Goal: Task Accomplishment & Management: Complete application form

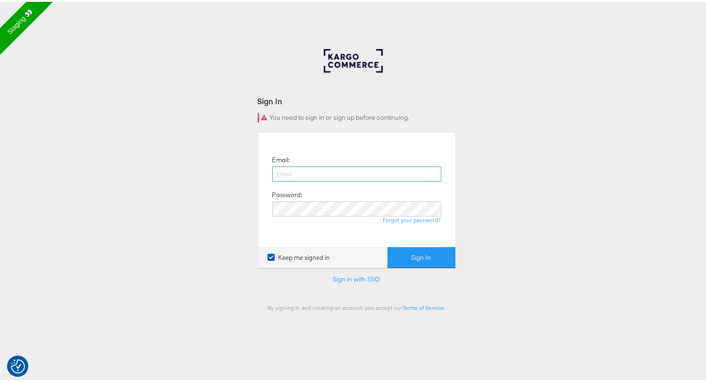
type input "[PERSON_NAME][EMAIL_ADDRESS][DOMAIN_NAME]"
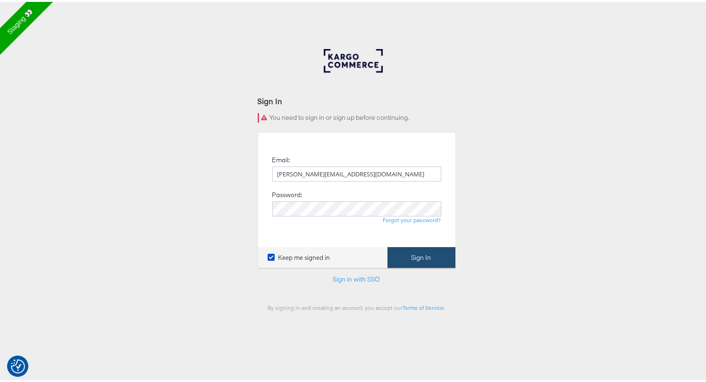
click at [422, 253] on button "Sign In" at bounding box center [422, 256] width 68 height 21
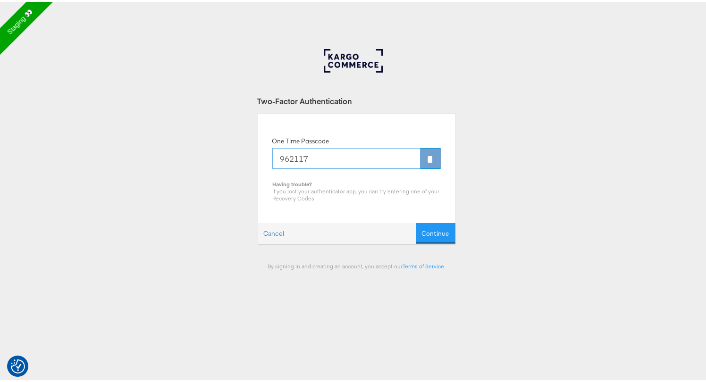
type input "962117"
click at [416, 221] on button "Continue" at bounding box center [436, 231] width 40 height 21
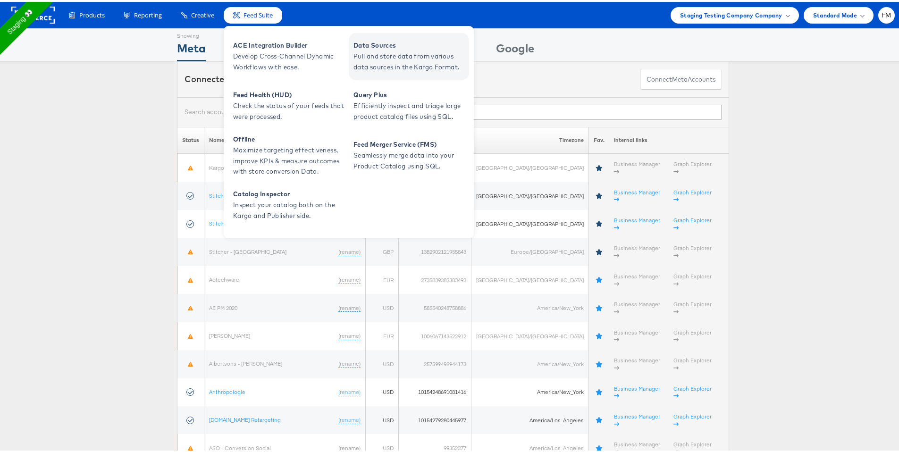
click at [373, 65] on span "Pull and store data from various data sources in the Kargo Format." at bounding box center [410, 60] width 113 height 22
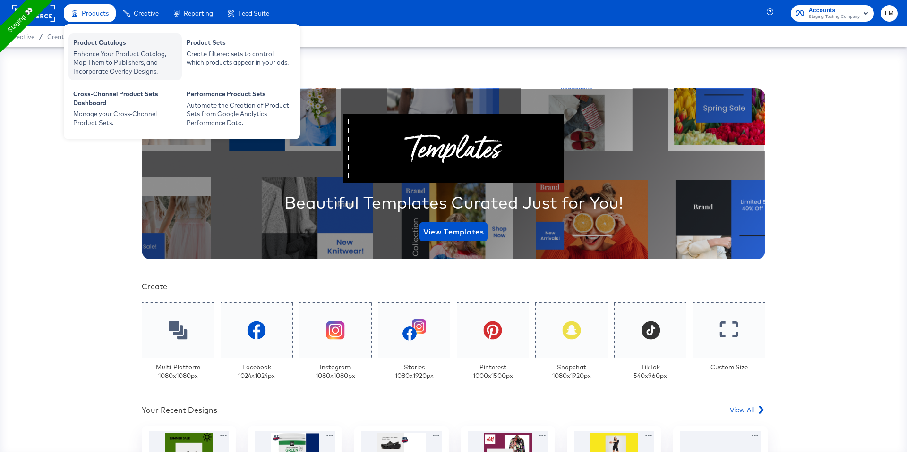
click at [103, 71] on div "Enhance Your Product Catalog, Map Them to Publishers, and Incorporate Overlay D…" at bounding box center [125, 63] width 104 height 26
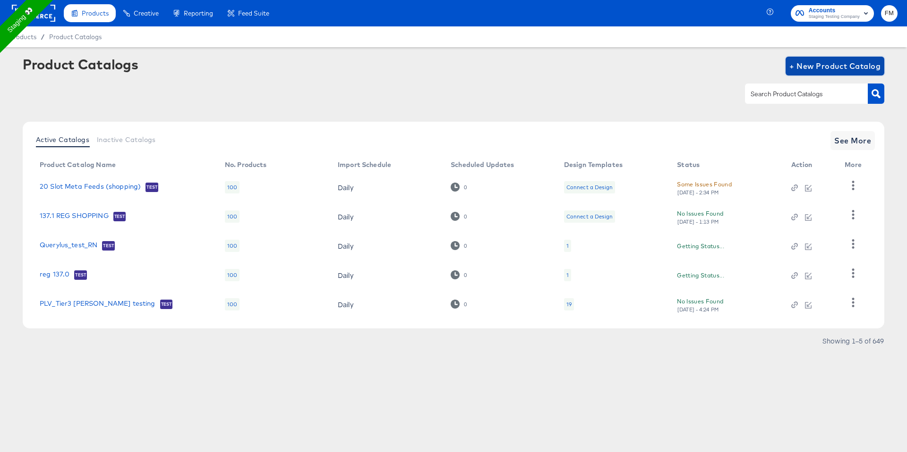
click at [818, 65] on span "+ New Product Catalog" at bounding box center [834, 65] width 91 height 13
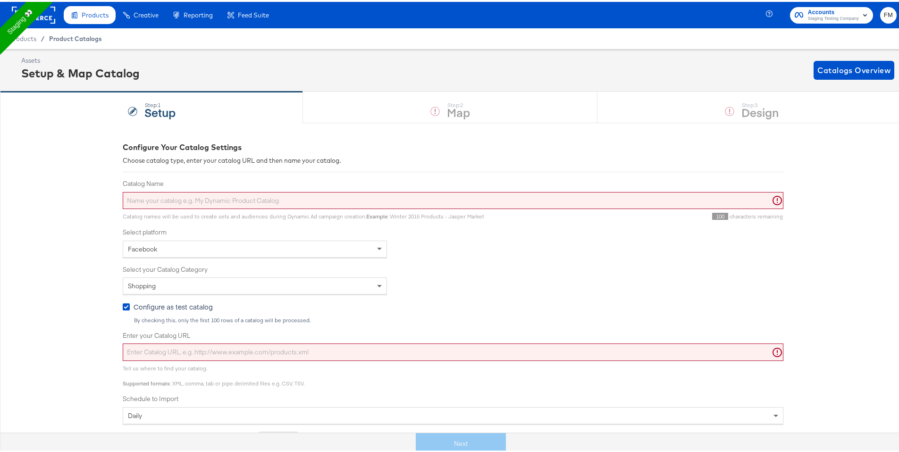
click at [58, 36] on span "Product Catalogs" at bounding box center [75, 37] width 53 height 8
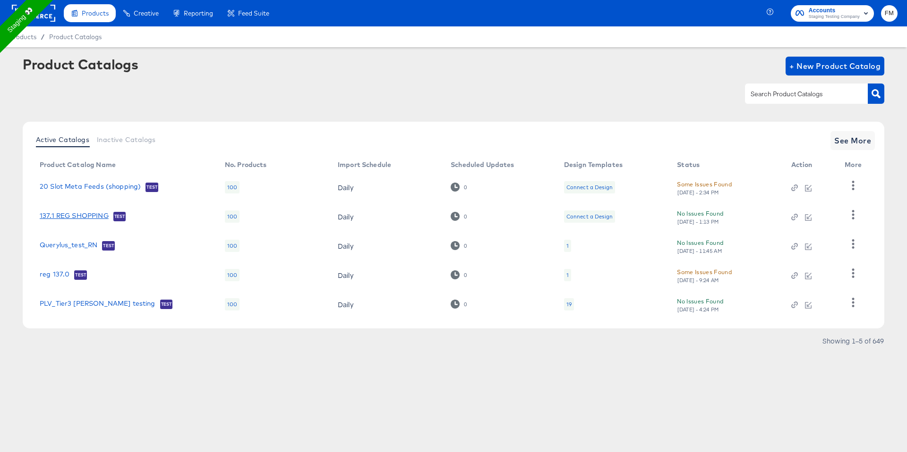
drag, startPoint x: 72, startPoint y: 215, endPoint x: 664, endPoint y: 206, distance: 592.2
click at [60, 212] on link "137.1 REG SHOPPING" at bounding box center [74, 216] width 69 height 9
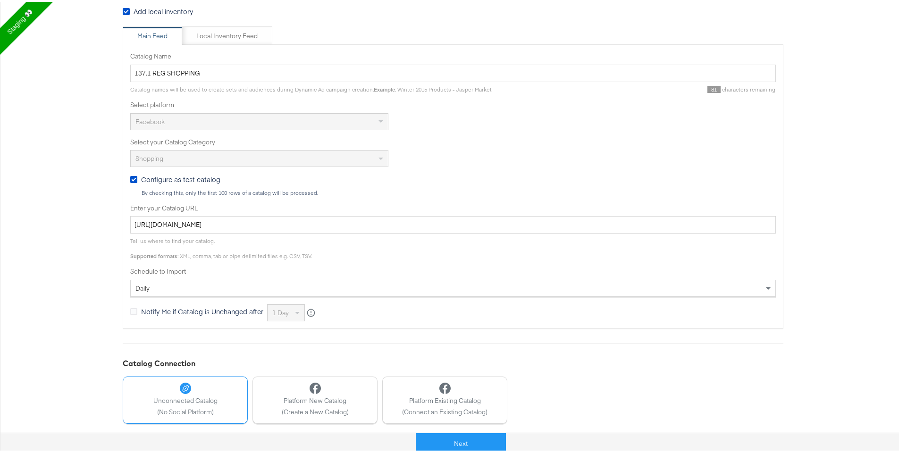
scroll to position [175, 0]
click at [298, 216] on input "https://kc-qa-testing.s3.eu-west-1.amazonaws.com/shopping-basic-10k.tsv.gz" at bounding box center [453, 220] width 646 height 17
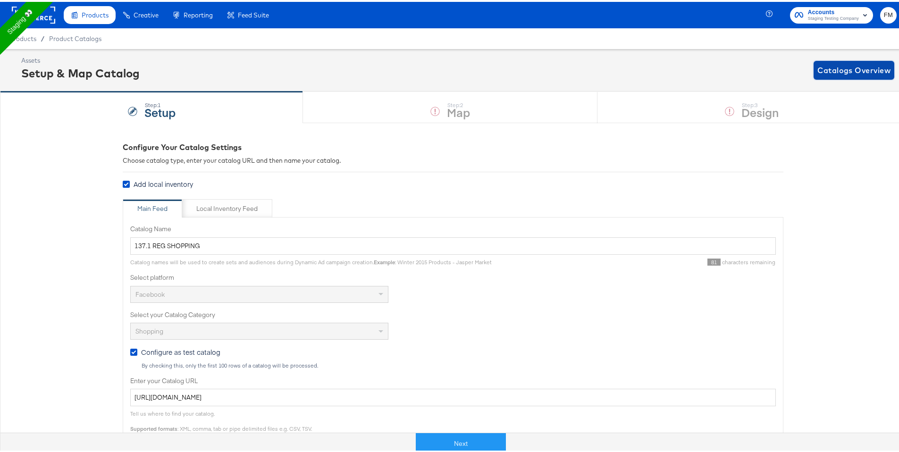
click at [859, 60] on button "Catalogs Overview" at bounding box center [854, 68] width 81 height 19
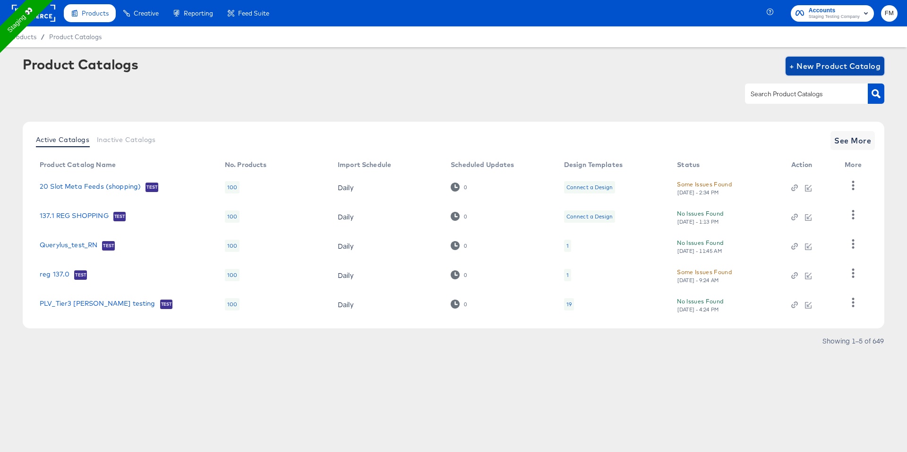
click at [830, 67] on span "+ New Product Catalog" at bounding box center [834, 65] width 91 height 13
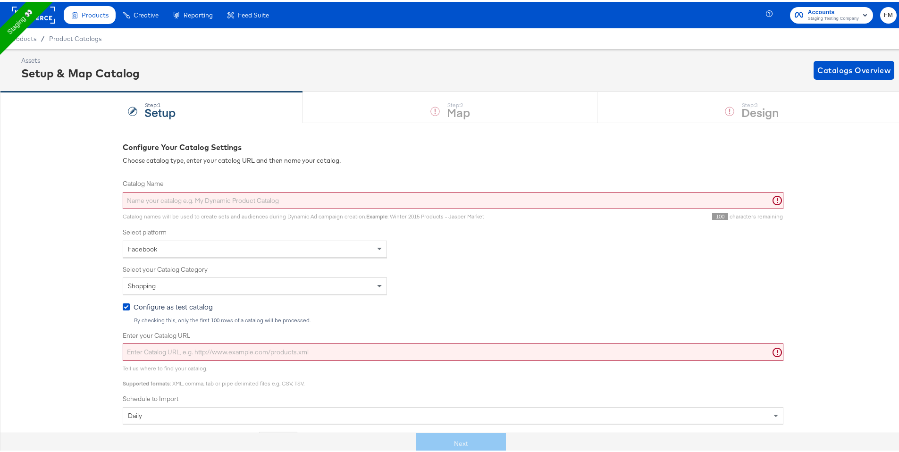
click at [306, 198] on input "Catalog Name" at bounding box center [453, 198] width 661 height 17
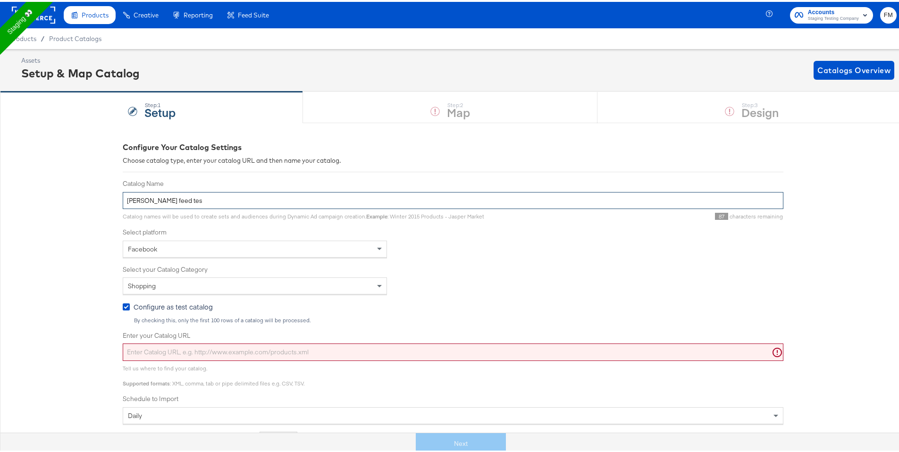
type input "fran feed tes"
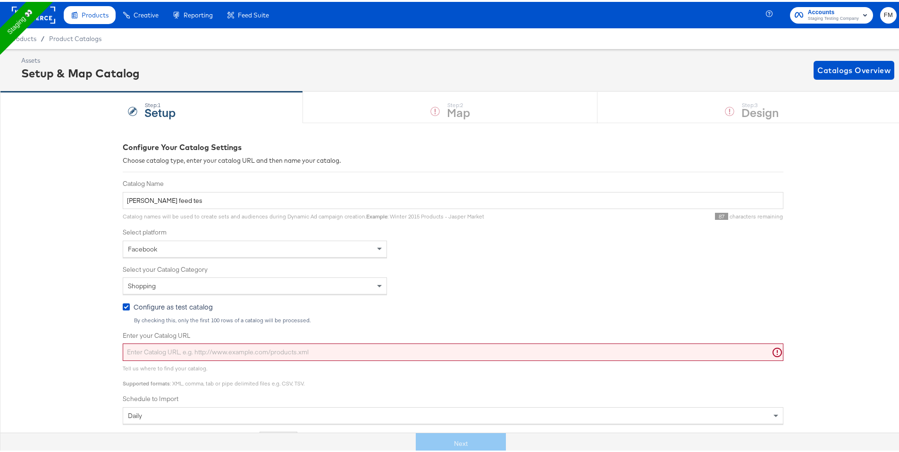
click at [202, 356] on input "Enter your Catalog URL" at bounding box center [453, 350] width 661 height 17
paste input "https://kc-qa-testing.s3.eu-west-1.amazonaws.com/shopping-basic-10k.tsv.gz"
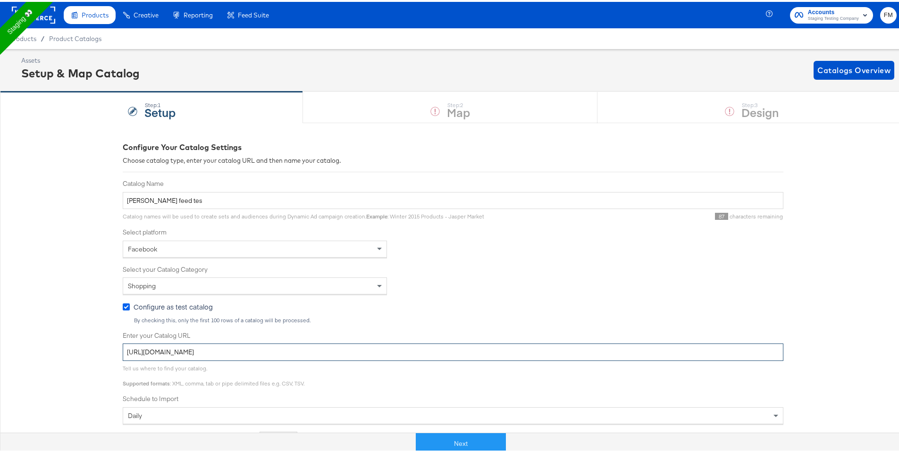
type input "https://kc-qa-testing.s3.eu-west-1.amazonaws.com/shopping-basic-10k.tsv.gz"
click at [123, 305] on icon at bounding box center [126, 305] width 7 height 7
click at [0, 0] on input "Configure as test catalog" at bounding box center [0, 0] width 0 height 0
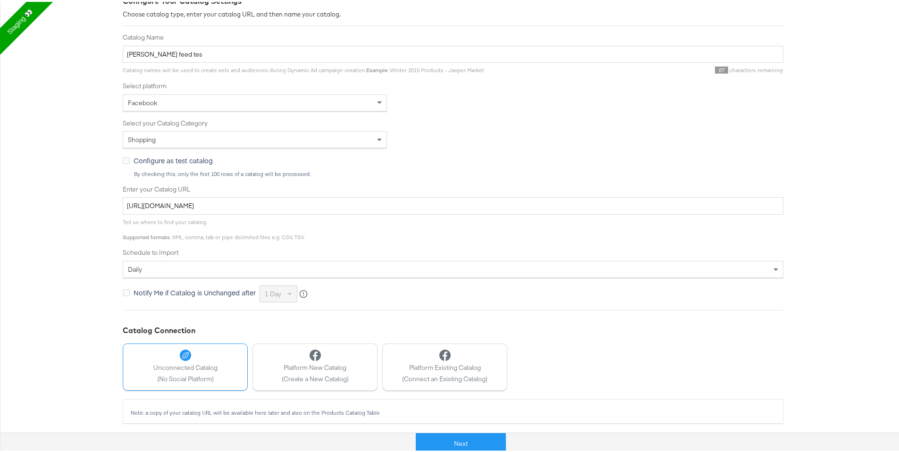
scroll to position [149, 0]
click at [470, 437] on button "Next" at bounding box center [461, 442] width 90 height 21
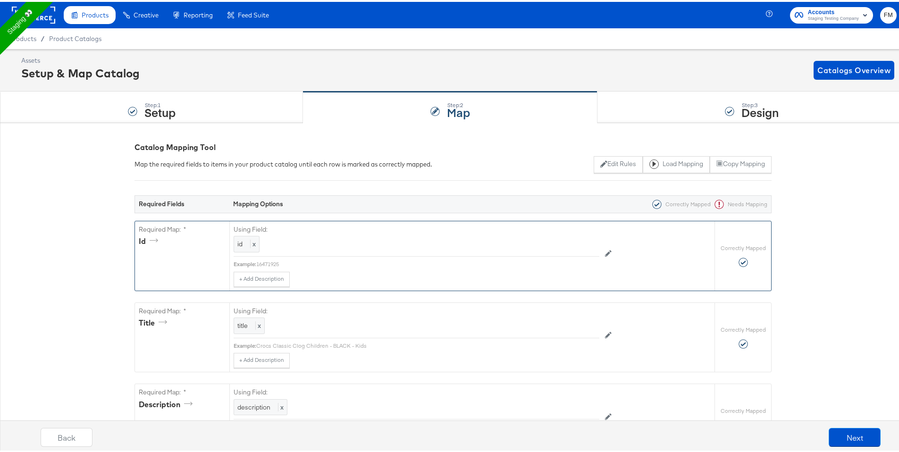
scroll to position [637, 0]
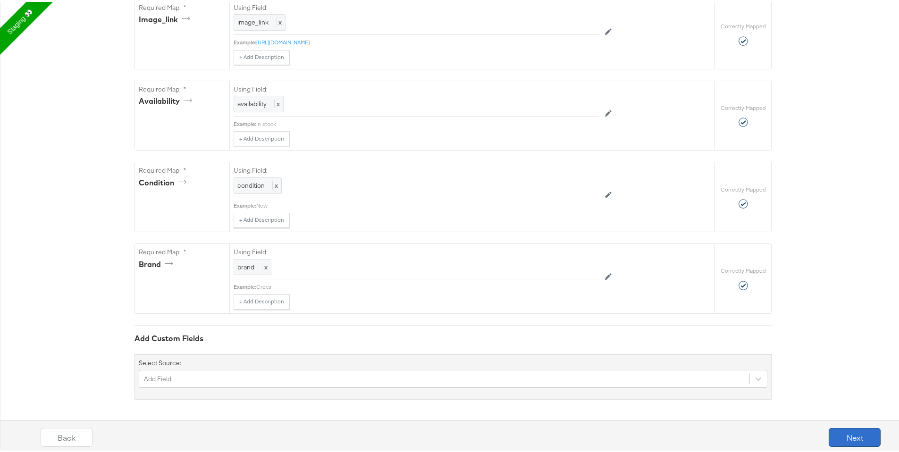
click at [848, 433] on button "Next" at bounding box center [855, 435] width 52 height 19
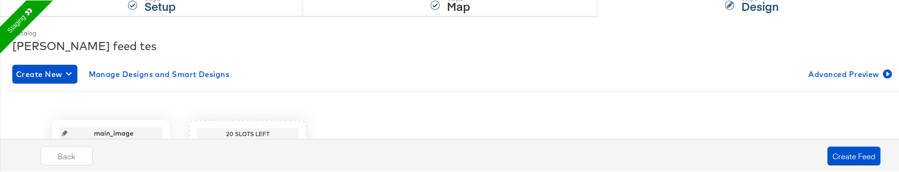
scroll to position [279, 0]
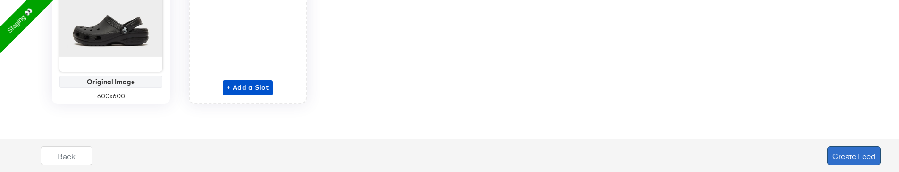
click at [858, 150] on button "Create Feed" at bounding box center [854, 155] width 53 height 19
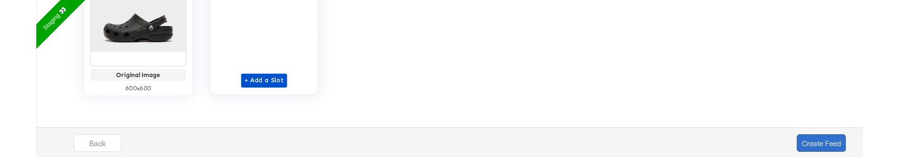
scroll to position [0, 0]
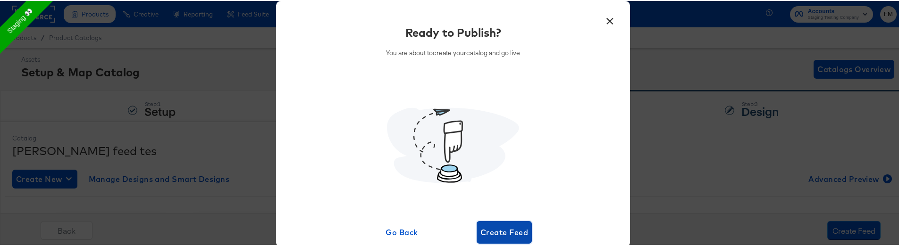
click at [485, 233] on span "Create Feed" at bounding box center [505, 231] width 48 height 13
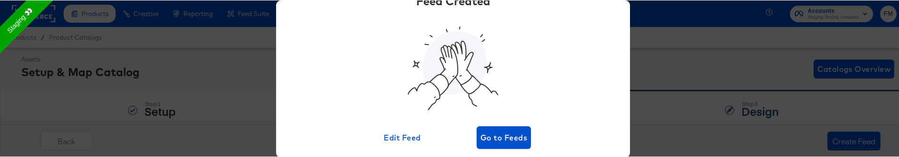
scroll to position [46, 0]
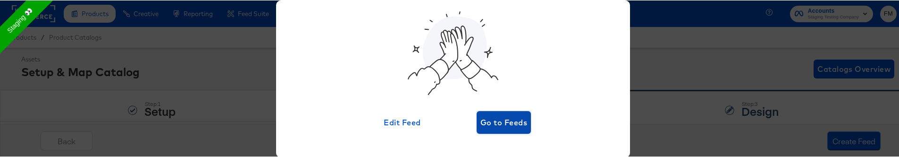
click at [497, 122] on span "Go to Feeds" at bounding box center [504, 121] width 47 height 13
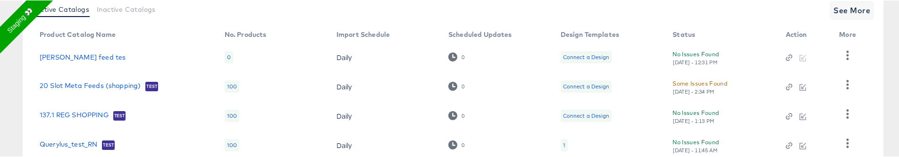
scroll to position [127, 0]
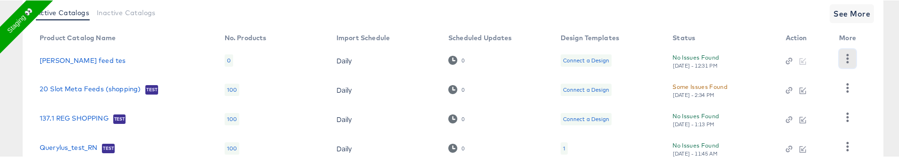
click at [849, 55] on icon "button" at bounding box center [847, 57] width 9 height 9
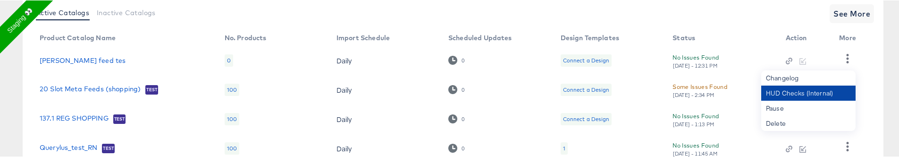
click at [786, 96] on div "HUD Checks (Internal)" at bounding box center [809, 92] width 94 height 15
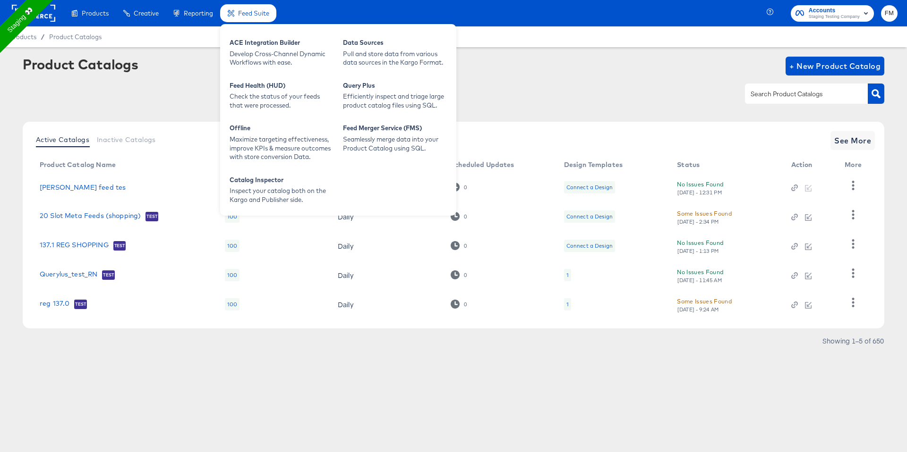
click at [258, 6] on div "Feed Suite" at bounding box center [248, 13] width 56 height 18
click at [365, 57] on div "Pull and store data from various data sources in the Kargo Format." at bounding box center [395, 58] width 104 height 17
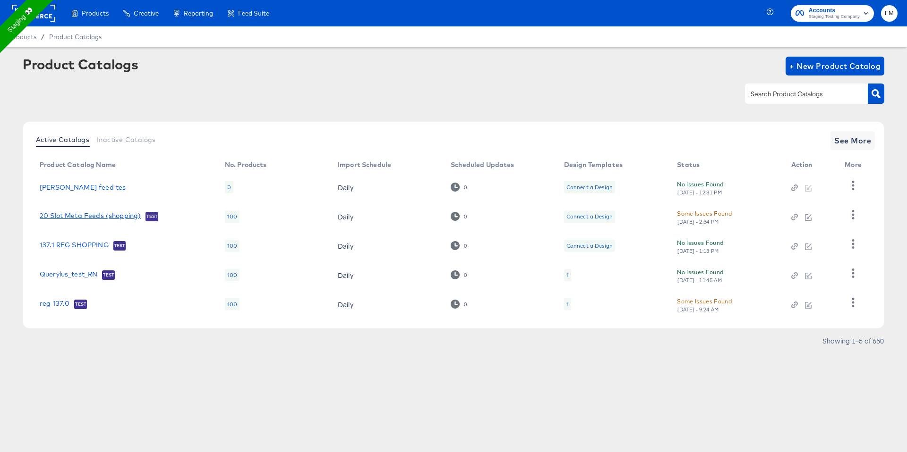
click at [93, 156] on link "20 Slot Meta Feeds (shopping)" at bounding box center [90, 216] width 101 height 9
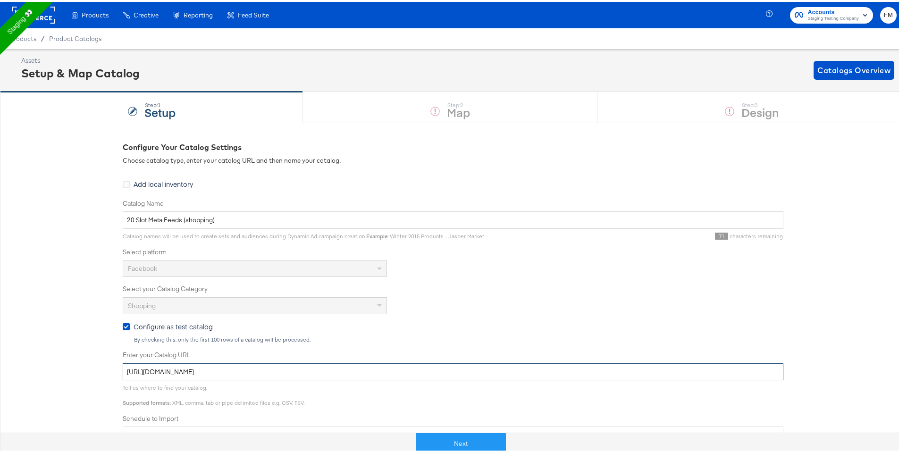
click at [280, 156] on input "https://kc-qa-testing.s3.eu-west-1.amazonaws.com/shopping-basic-10k.tsv.gz" at bounding box center [453, 370] width 661 height 17
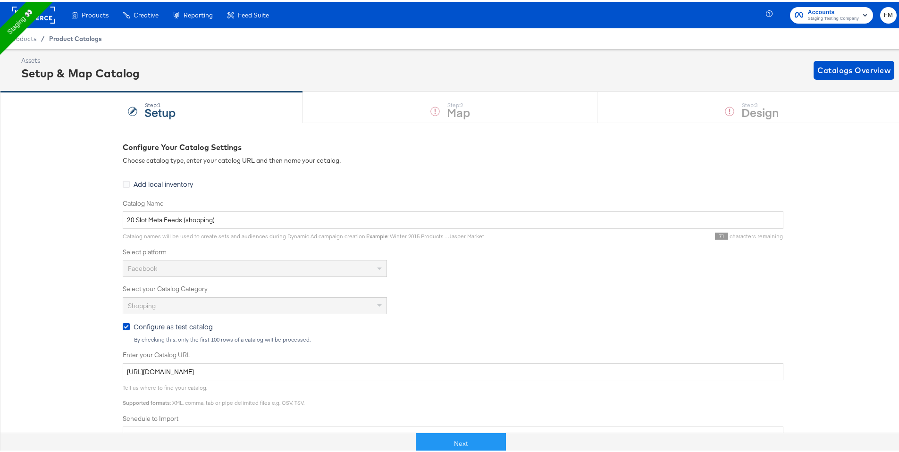
click at [72, 38] on span "Product Catalogs" at bounding box center [75, 37] width 53 height 8
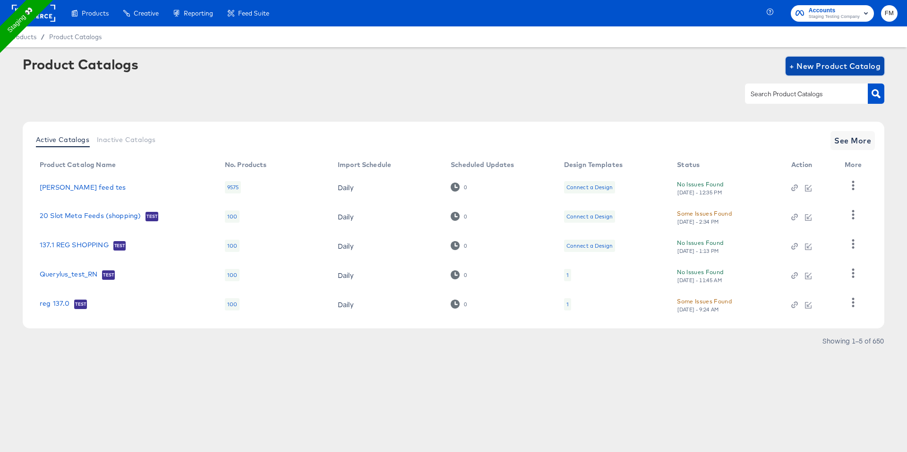
click at [831, 73] on button "+ New Product Catalog" at bounding box center [834, 66] width 99 height 19
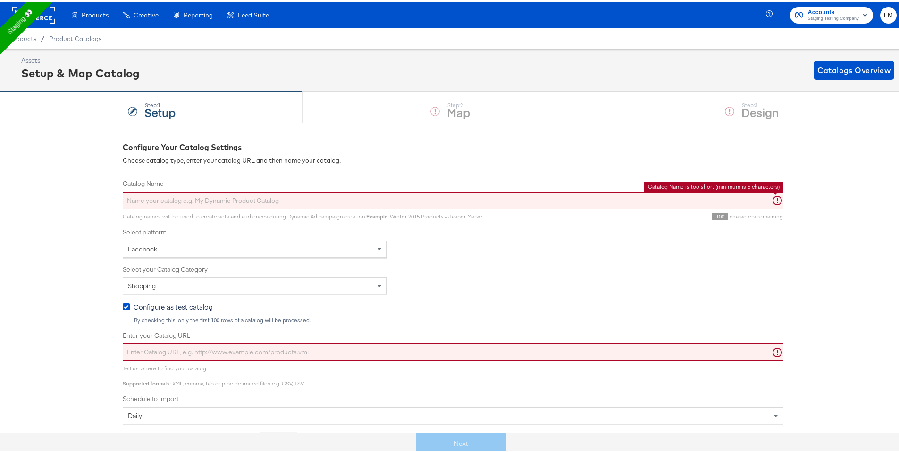
click at [455, 156] on input "Catalog Name" at bounding box center [453, 198] width 661 height 17
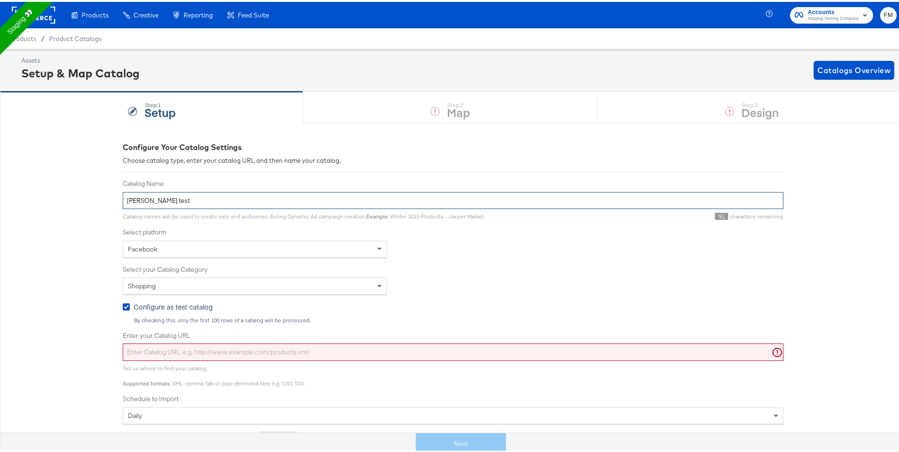
type input "fran test"
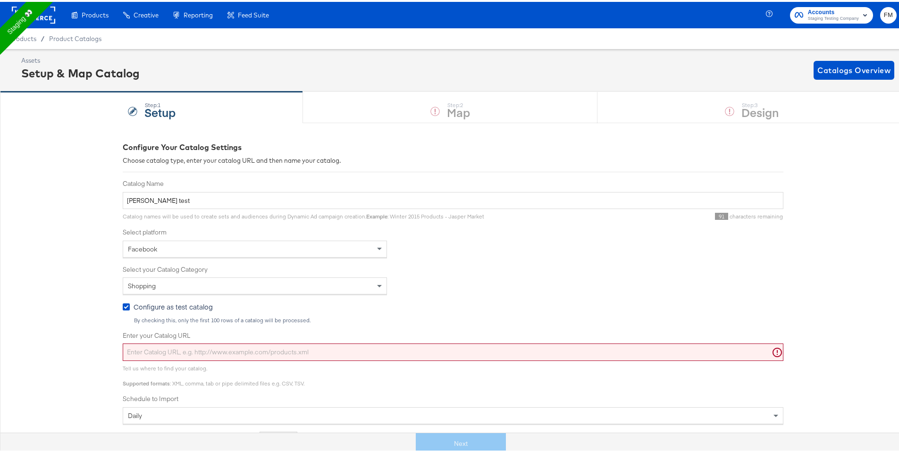
click at [251, 156] on input "Enter your Catalog URL" at bounding box center [453, 350] width 661 height 17
paste input "https://kc-qa-testing.s3.eu-west-1.amazonaws.com/shopping-basic-10k.tsv.gz"
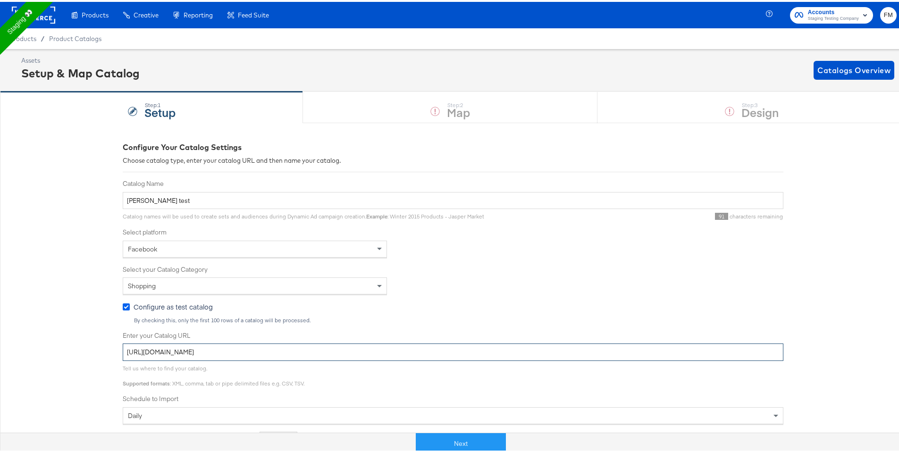
type input "https://kc-qa-testing.s3.eu-west-1.amazonaws.com/shopping-basic-10k.tsv.gz"
click at [123, 156] on icon at bounding box center [126, 305] width 7 height 7
click at [0, 0] on input "Configure as test catalog" at bounding box center [0, 0] width 0 height 0
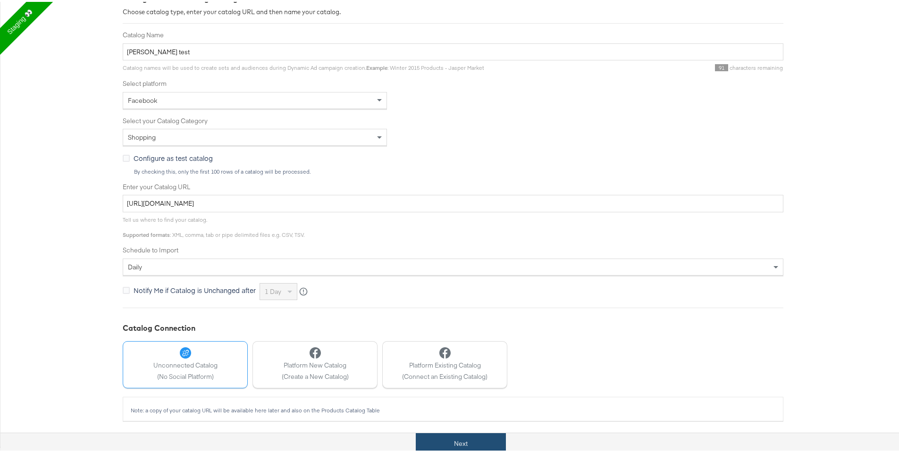
click at [465, 156] on button "Next" at bounding box center [461, 442] width 90 height 21
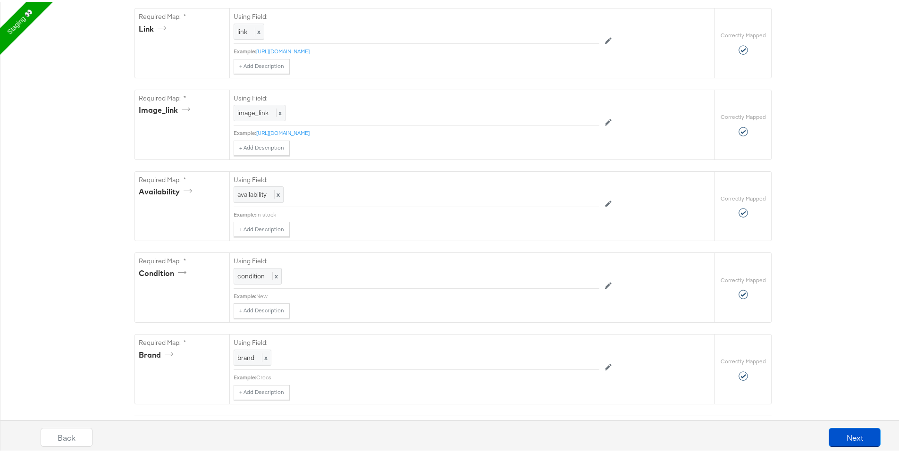
scroll to position [637, 0]
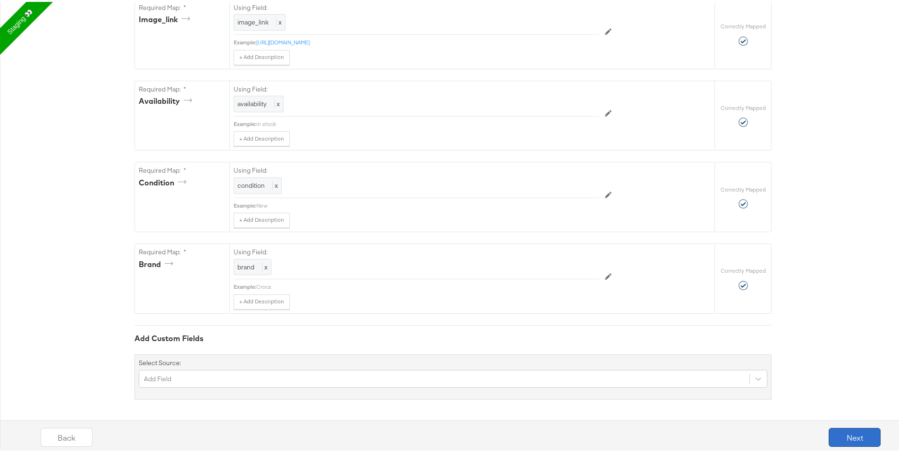
click at [861, 156] on button "Next" at bounding box center [855, 435] width 52 height 19
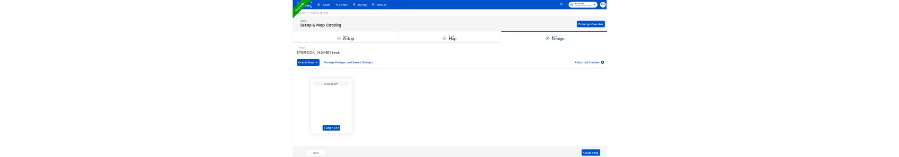
scroll to position [0, 0]
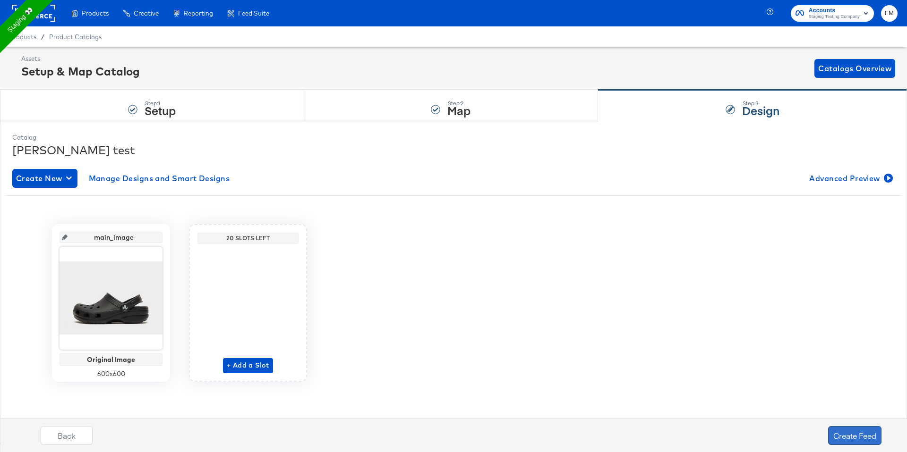
click at [852, 156] on button "Create Feed" at bounding box center [854, 435] width 53 height 19
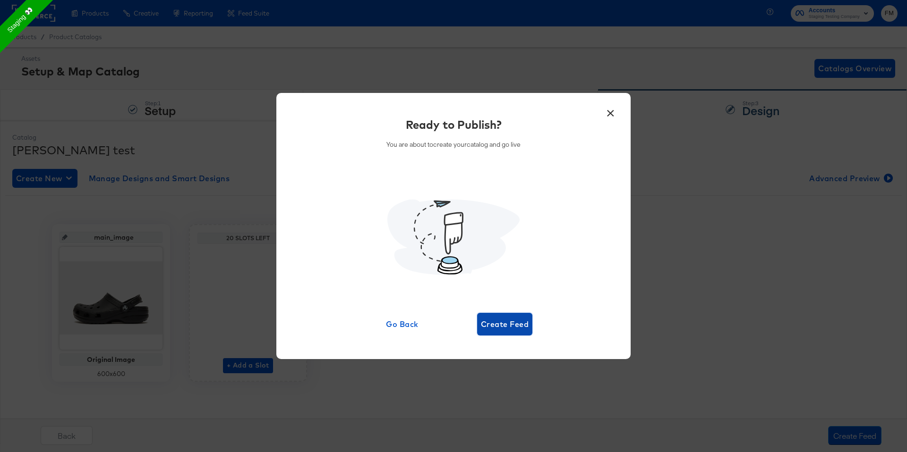
click at [504, 156] on button "Create Feed" at bounding box center [504, 324] width 55 height 23
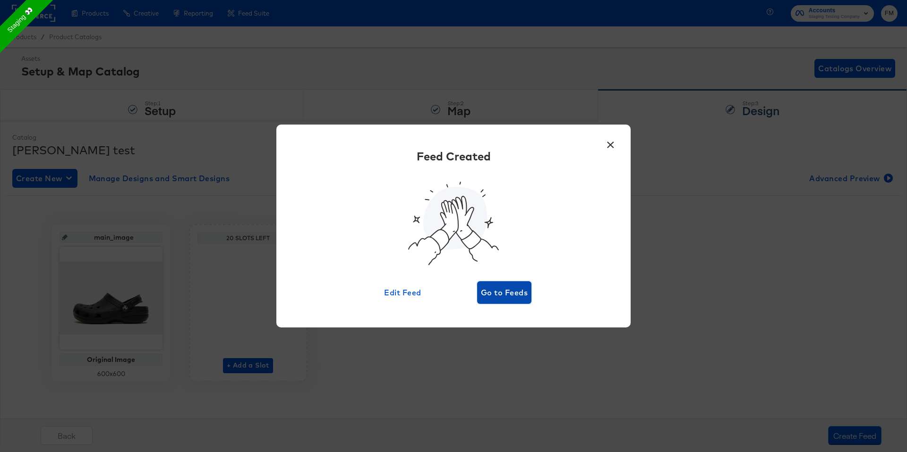
click at [491, 156] on span "Go to Feeds" at bounding box center [504, 292] width 47 height 13
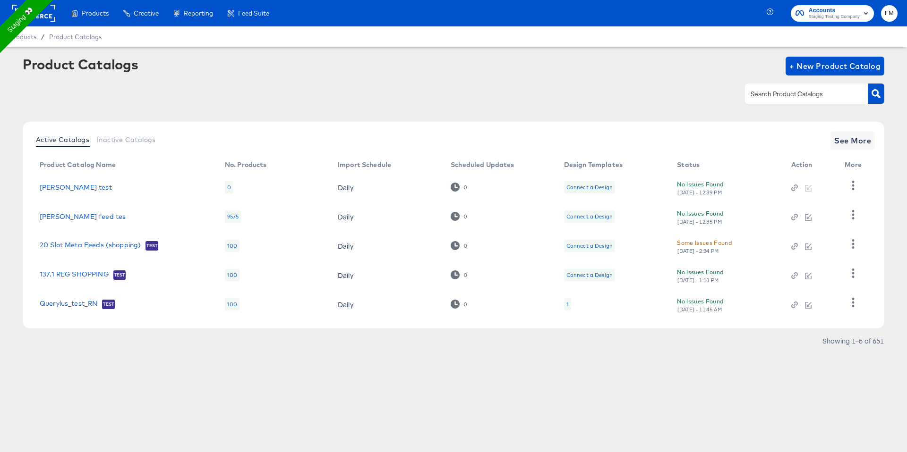
click at [231, 156] on div "0" at bounding box center [229, 187] width 8 height 12
click at [849, 156] on icon "button" at bounding box center [852, 185] width 9 height 9
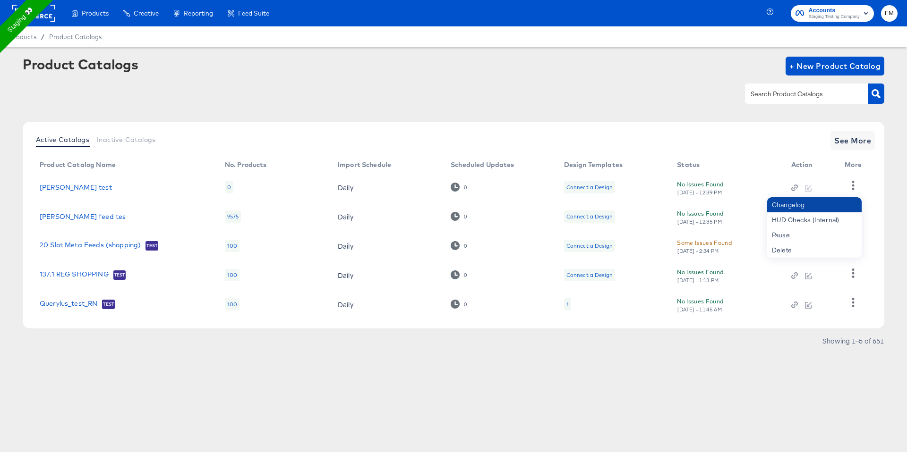
click at [822, 156] on div "Changelog" at bounding box center [814, 204] width 94 height 15
click at [835, 156] on div "HUD Checks (Internal)" at bounding box center [814, 219] width 94 height 15
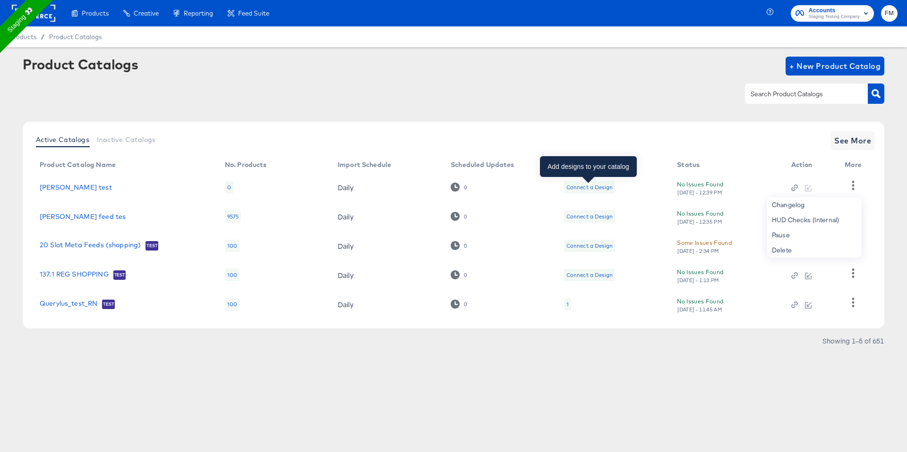
click at [594, 156] on div "Connect a Design" at bounding box center [589, 188] width 46 height 8
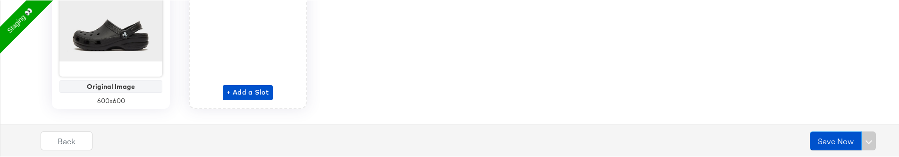
scroll to position [276, 0]
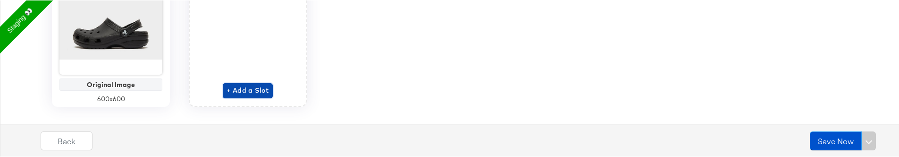
click at [234, 88] on span "+ Add a Slot" at bounding box center [248, 90] width 42 height 12
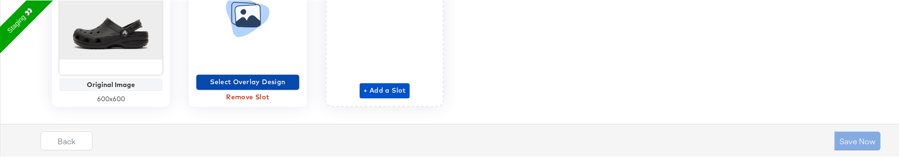
click at [228, 79] on span "Select Overlay Design" at bounding box center [247, 82] width 95 height 12
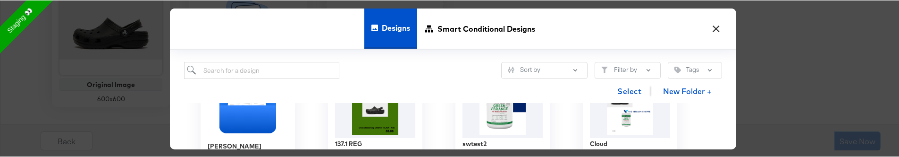
scroll to position [263, 0]
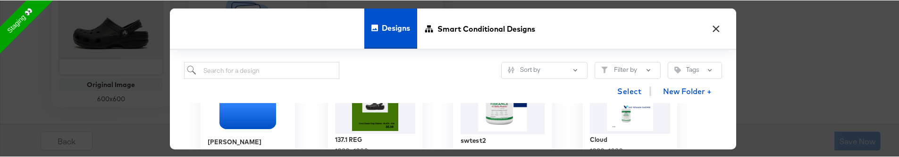
drag, startPoint x: 516, startPoint y: 124, endPoint x: 565, endPoint y: 133, distance: 49.9
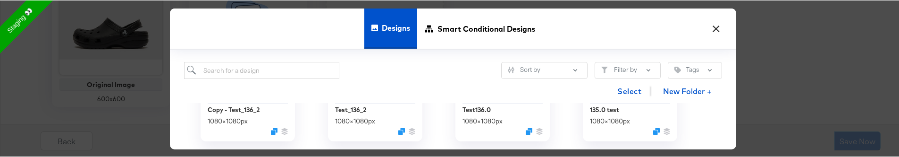
scroll to position [382, 0]
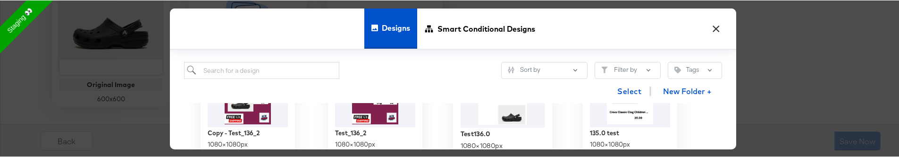
click at [511, 121] on img at bounding box center [503, 99] width 85 height 54
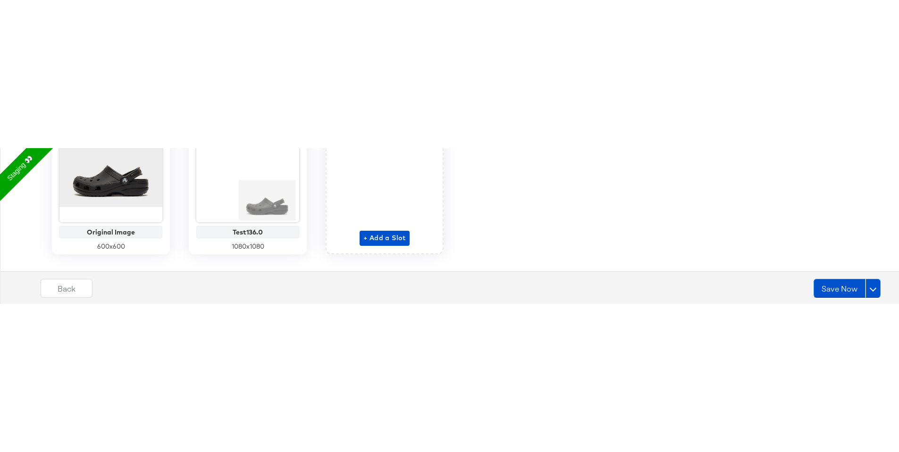
scroll to position [0, 0]
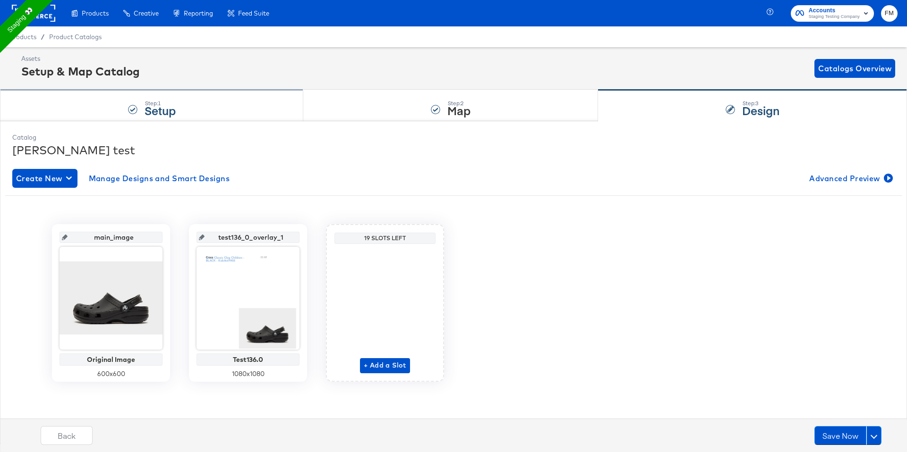
click at [228, 119] on div "Step: 1 Setup" at bounding box center [151, 105] width 303 height 31
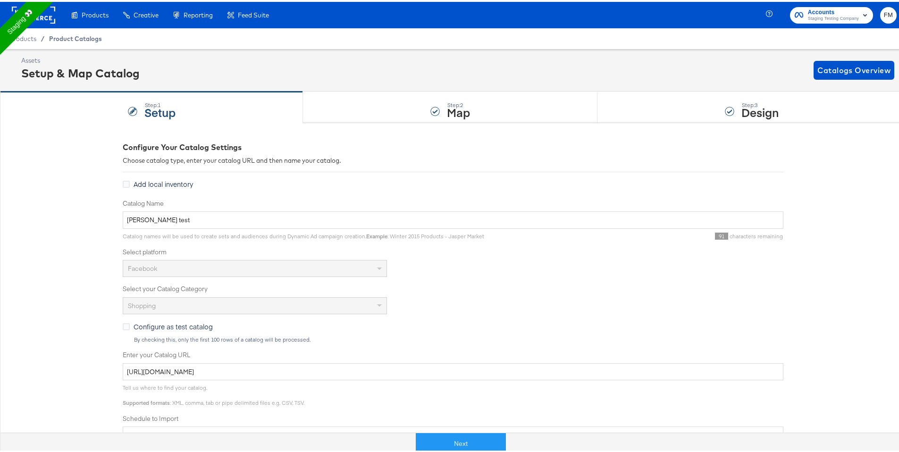
click at [83, 37] on span "Product Catalogs" at bounding box center [75, 37] width 53 height 8
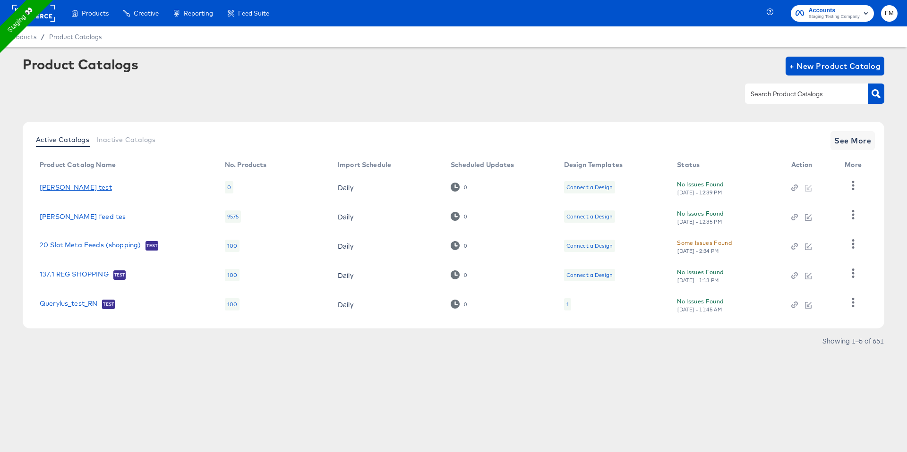
click at [58, 156] on link "fran test" at bounding box center [76, 188] width 72 height 8
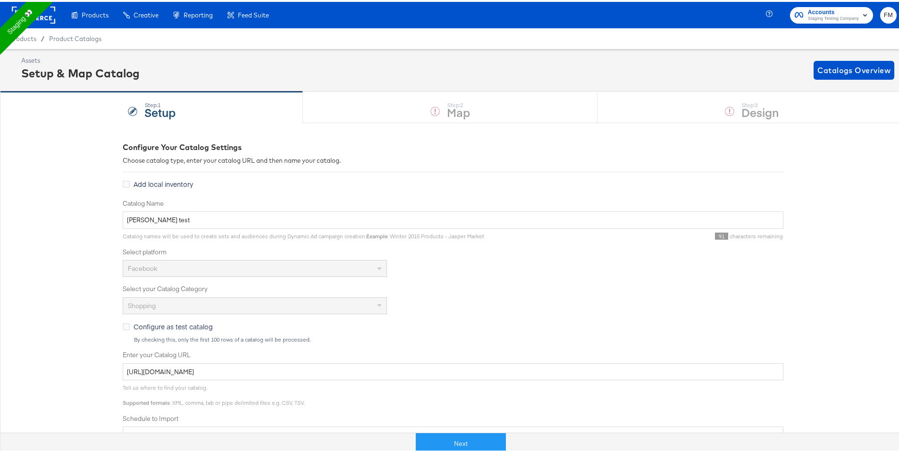
scroll to position [182, 0]
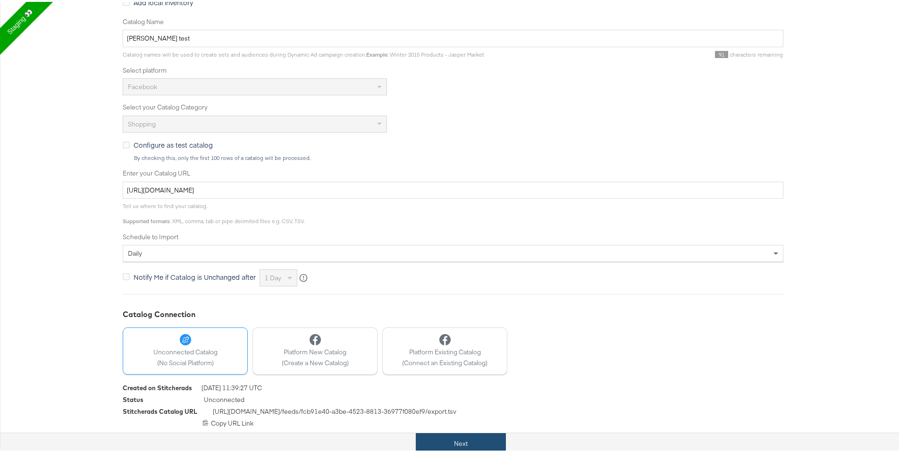
click at [463, 156] on button "Next" at bounding box center [461, 442] width 90 height 21
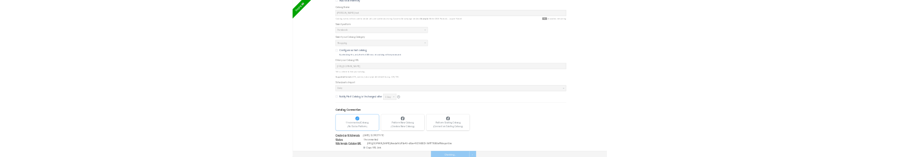
scroll to position [0, 0]
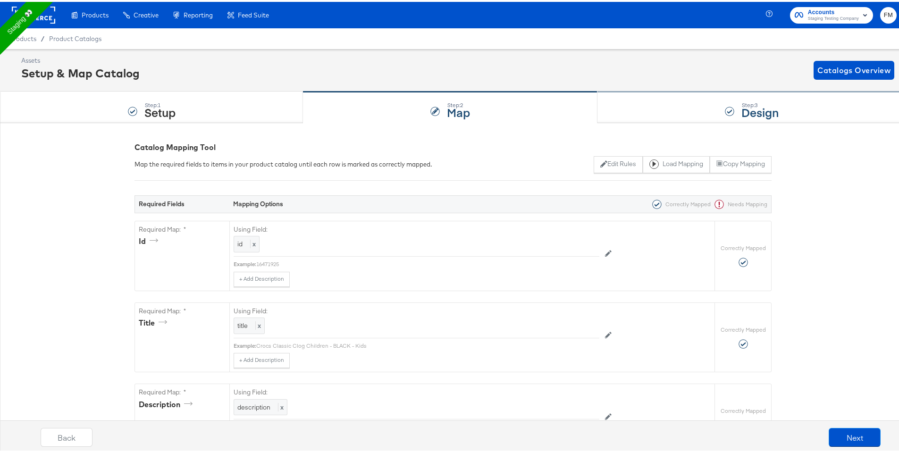
click at [598, 114] on div "Step: 3 Design" at bounding box center [752, 105] width 309 height 31
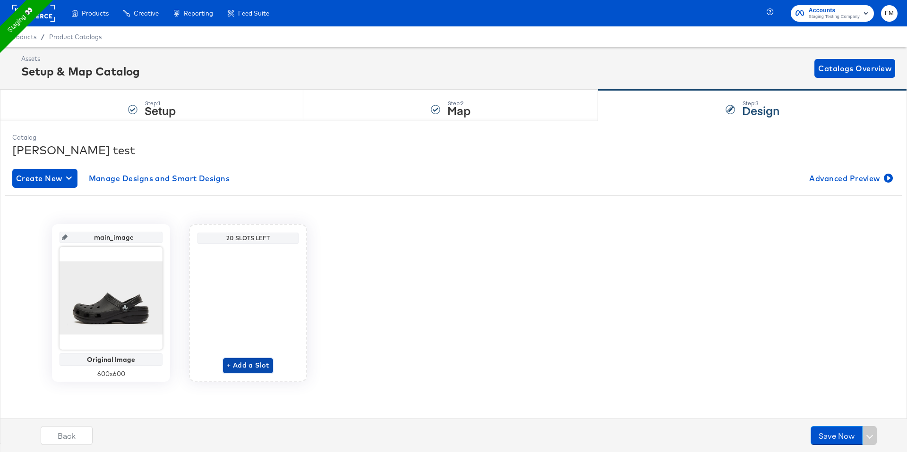
click at [245, 156] on span "+ Add a Slot" at bounding box center [248, 366] width 42 height 12
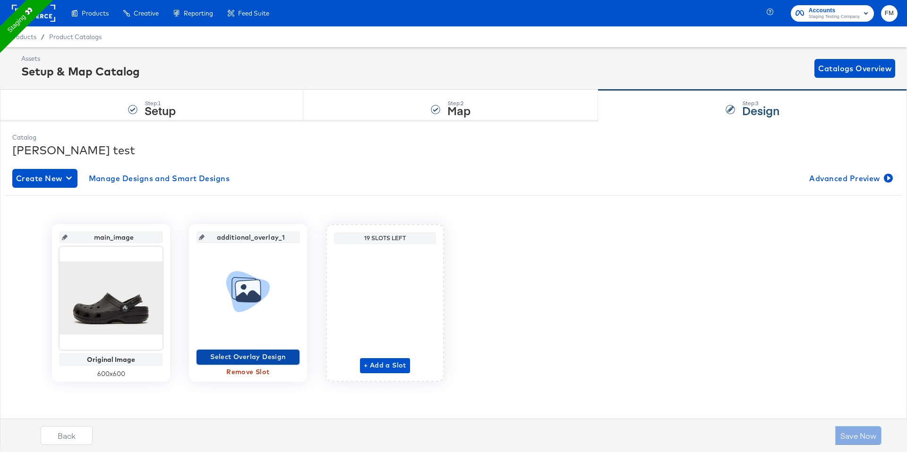
click at [241, 156] on span "Select Overlay Design" at bounding box center [247, 357] width 95 height 12
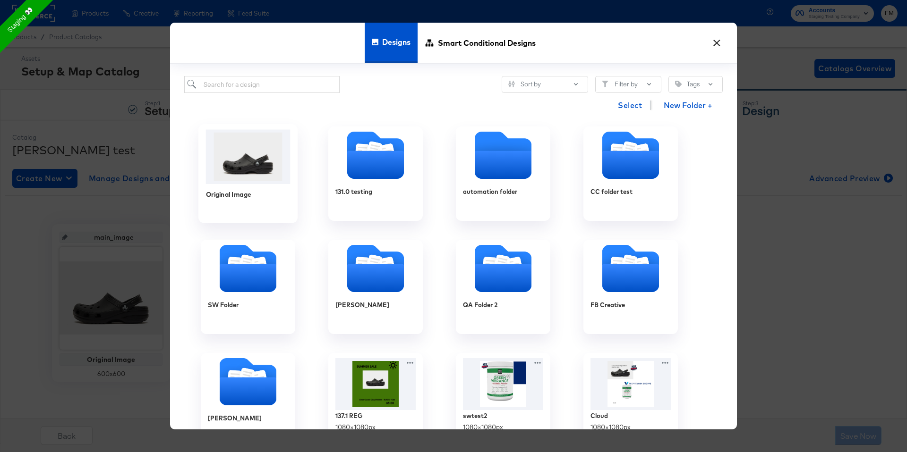
click at [261, 156] on img at bounding box center [248, 157] width 85 height 54
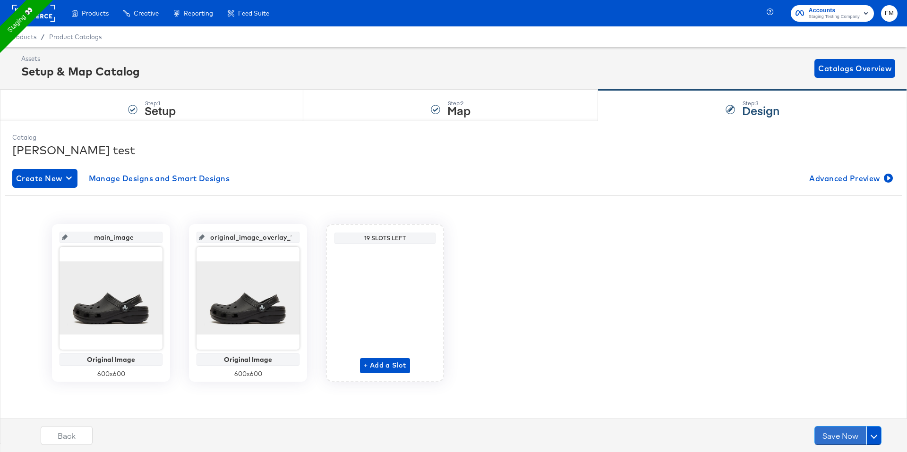
drag, startPoint x: 824, startPoint y: 437, endPoint x: 624, endPoint y: 377, distance: 209.6
click at [626, 156] on div "Catalog fran test Create New Manage Designs and Smart Designs Advanced Preview …" at bounding box center [453, 282] width 907 height 322
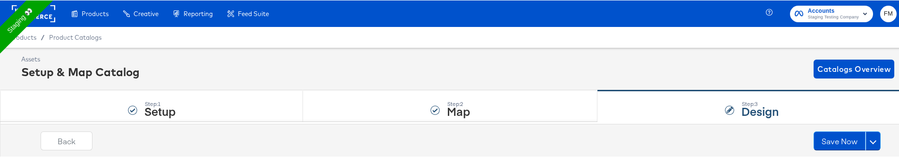
click at [144, 156] on div "Back Save Now" at bounding box center [461, 143] width 916 height 35
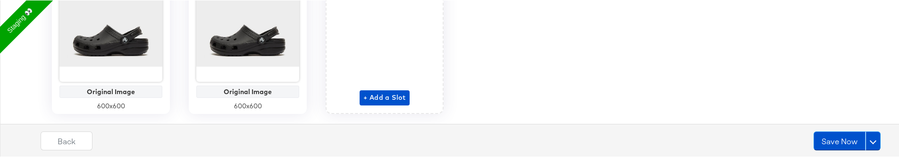
scroll to position [294, 0]
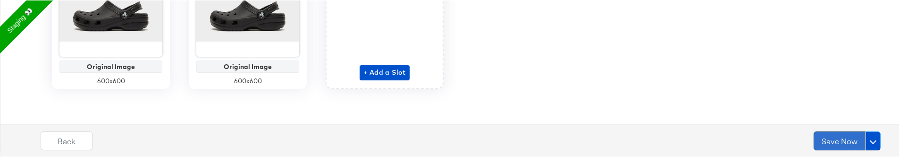
click at [830, 135] on button "Save Now" at bounding box center [840, 140] width 52 height 19
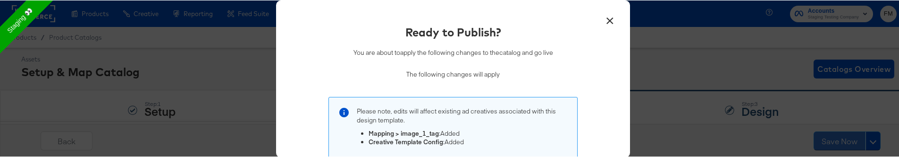
scroll to position [130, 0]
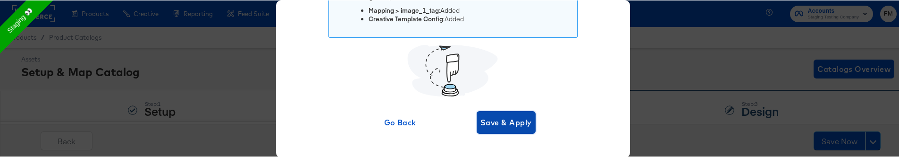
click at [480, 110] on button "Save & Apply" at bounding box center [506, 121] width 59 height 23
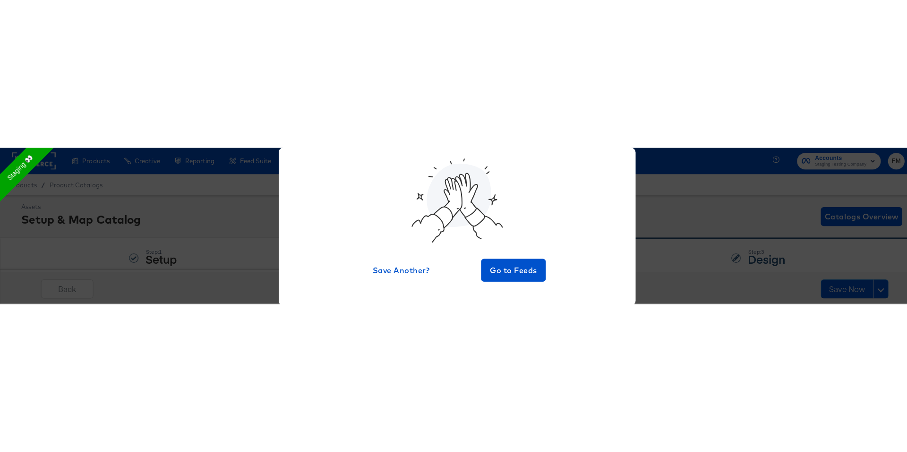
scroll to position [46, 0]
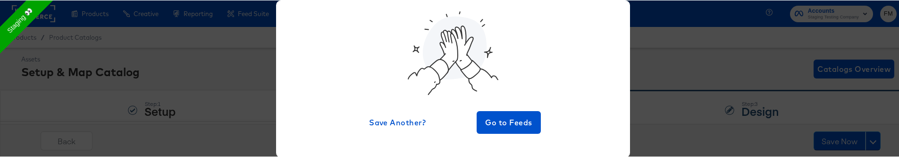
click at [703, 65] on div "× Feed Saved Save Another? Go to Feeds" at bounding box center [453, 78] width 907 height 157
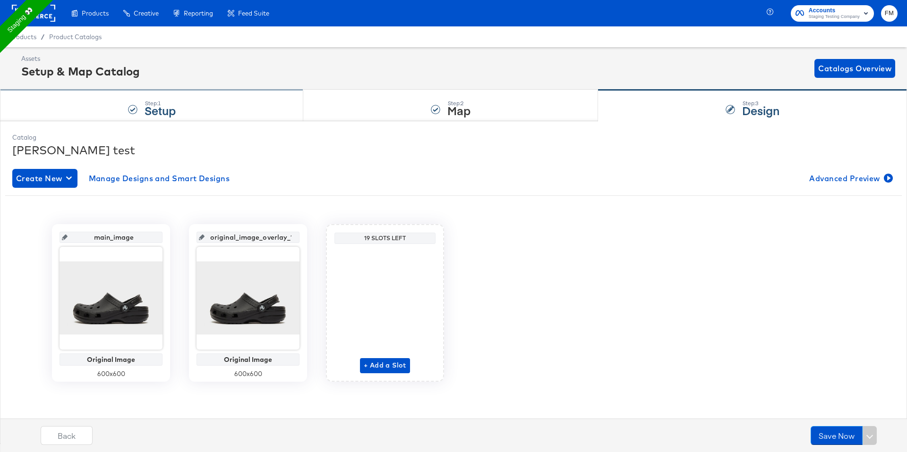
click at [111, 99] on div "Step: 1 Setup" at bounding box center [151, 105] width 303 height 31
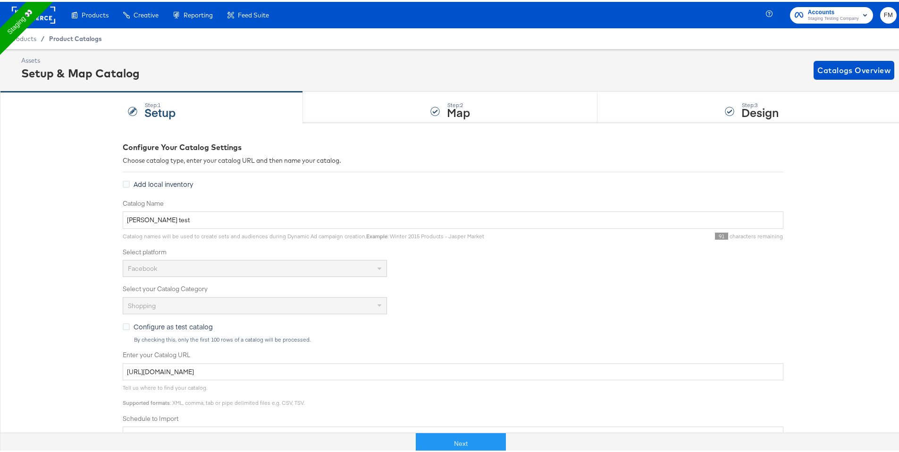
click at [95, 35] on span "Product Catalogs" at bounding box center [75, 37] width 53 height 8
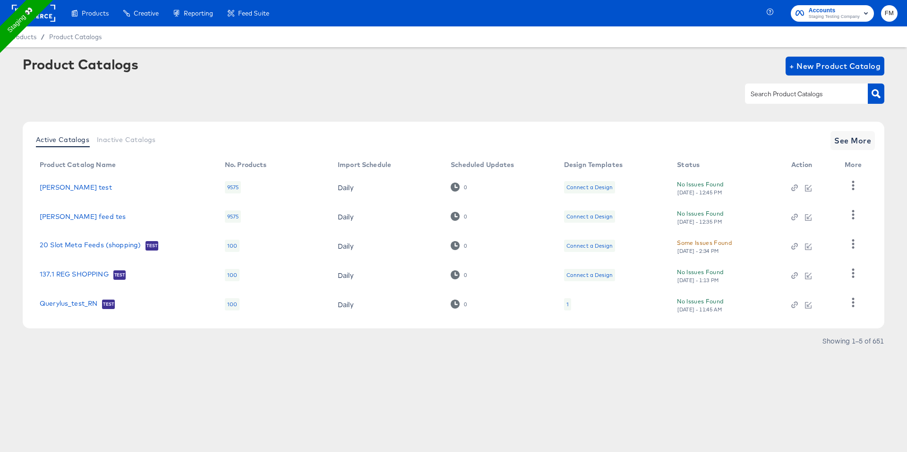
click at [516, 37] on div "Products / Product Catalogs" at bounding box center [453, 36] width 907 height 21
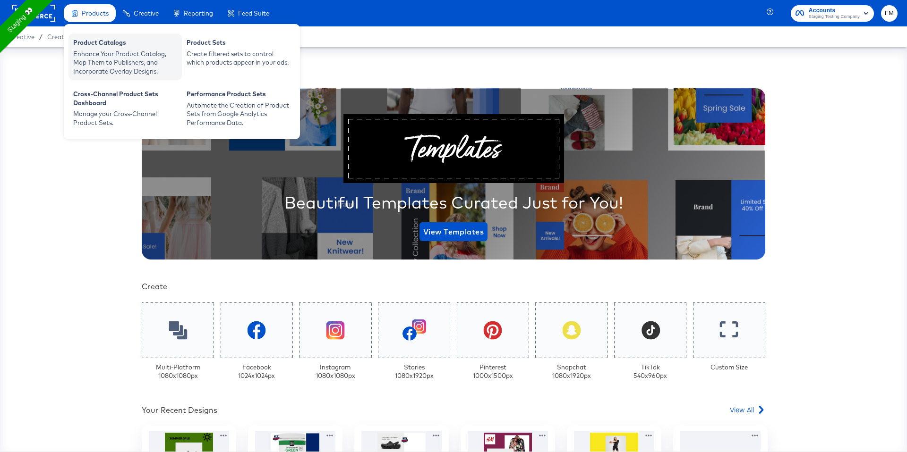
click at [90, 62] on div "Enhance Your Product Catalog, Map Them to Publishers, and Incorporate Overlay D…" at bounding box center [125, 63] width 104 height 26
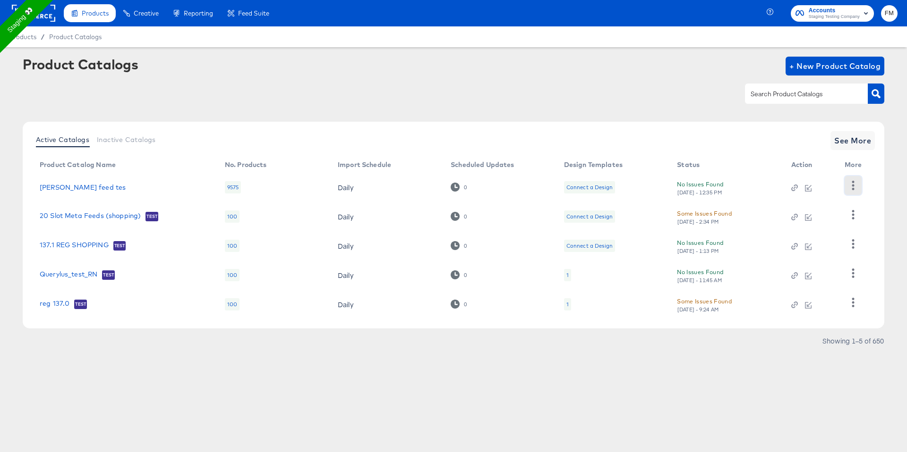
click at [852, 184] on icon "button" at bounding box center [853, 185] width 2 height 9
drag, startPoint x: 819, startPoint y: 207, endPoint x: 811, endPoint y: 224, distance: 18.8
click at [812, 224] on div "Changelog HUD Checks (Internal) Pause Delete" at bounding box center [814, 227] width 94 height 60
click at [811, 224] on div "HUD Checks (Internal)" at bounding box center [814, 219] width 94 height 15
drag, startPoint x: 221, startPoint y: 188, endPoint x: 241, endPoint y: 188, distance: 20.3
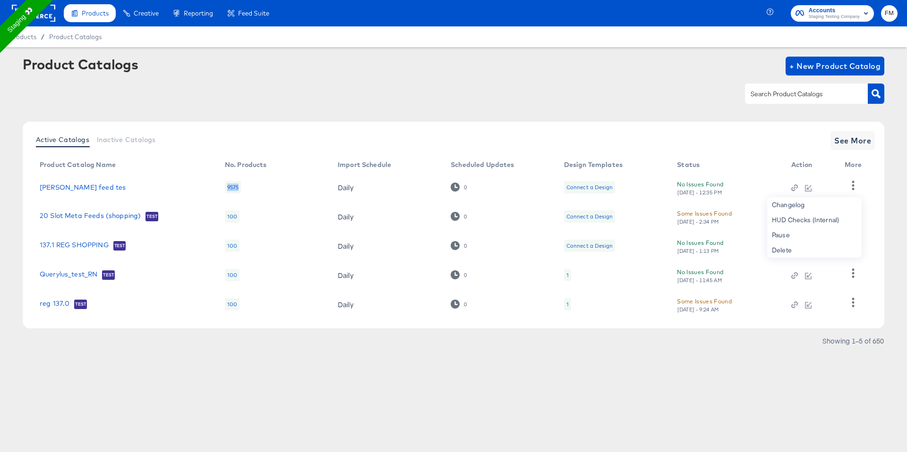
click at [241, 188] on td "9575" at bounding box center [273, 187] width 113 height 29
click at [819, 63] on span "+ New Product Catalog" at bounding box center [834, 65] width 91 height 13
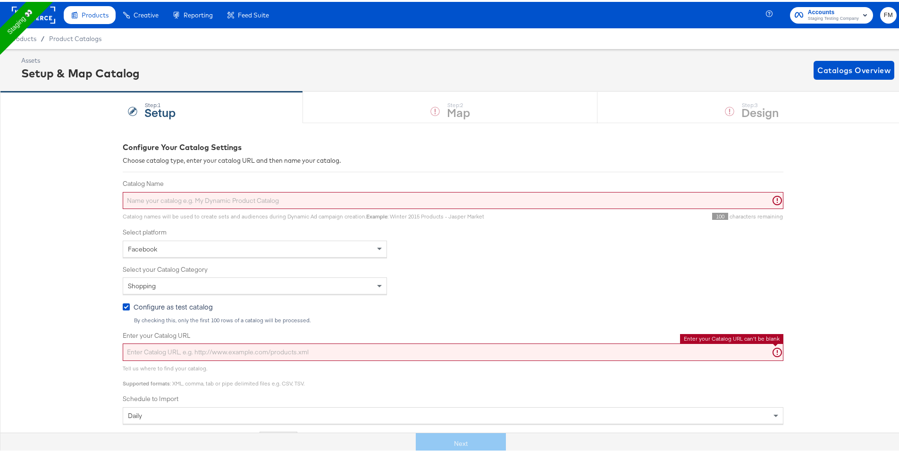
click at [196, 349] on input "Enter your Catalog URL" at bounding box center [453, 350] width 661 height 17
paste input "https://ace.stitcherqa.com/exports/699/universal/none/universal/export.csv.gz"
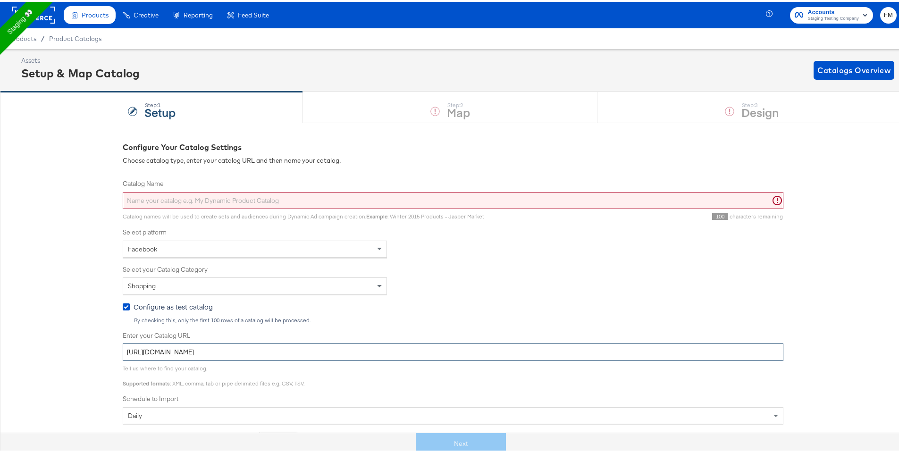
type input "https://ace.stitcherqa.com/exports/699/universal/none/universal/export.csv.gz"
click at [178, 202] on input "Catalog Name" at bounding box center [453, 198] width 661 height 17
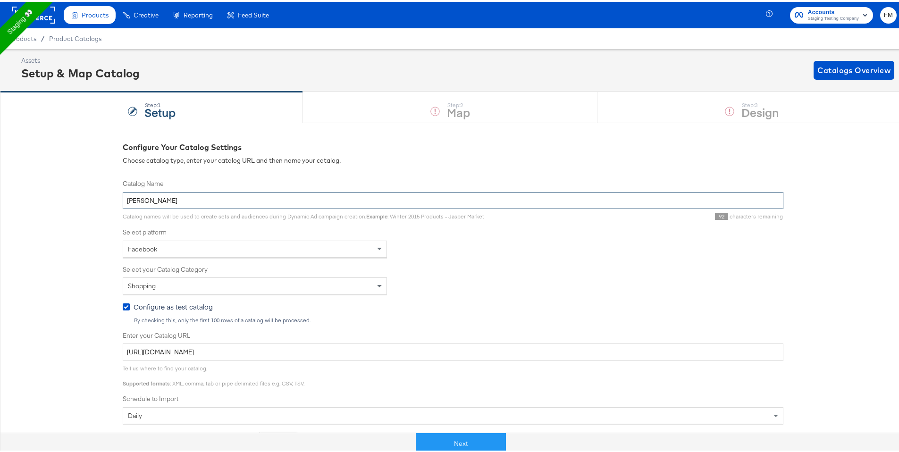
click at [145, 197] on input "Fran cou" at bounding box center [453, 198] width 661 height 17
paste input "loudinary_warmup"
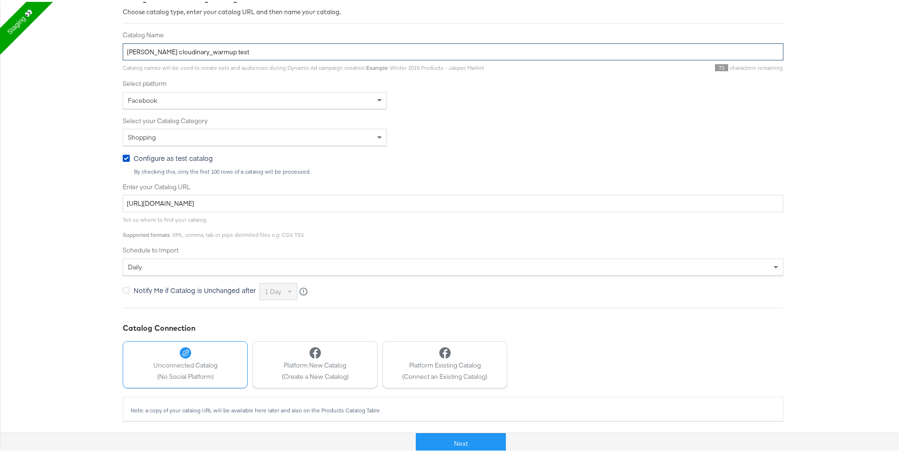
scroll to position [148, 0]
type input "Fran cloudinary_warmup test"
click at [159, 156] on span "Configure as test catalog" at bounding box center [173, 156] width 79 height 9
click at [0, 0] on input "Configure as test catalog" at bounding box center [0, 0] width 0 height 0
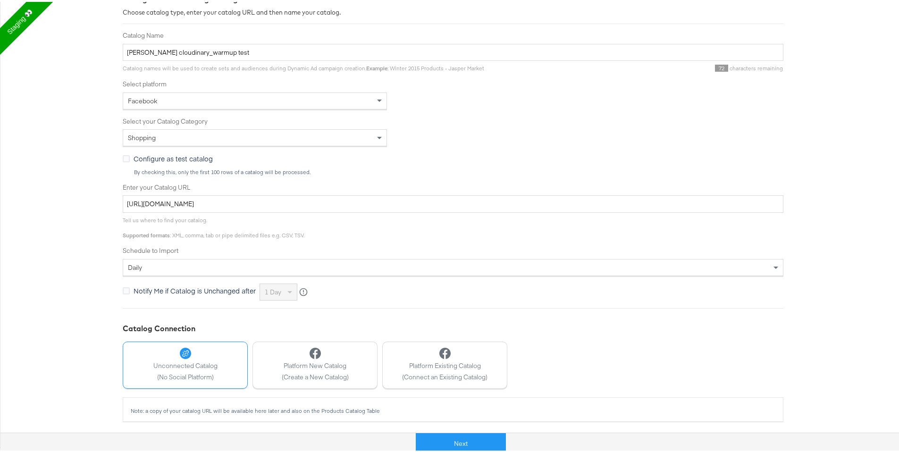
scroll to position [149, 0]
click at [456, 441] on button "Next" at bounding box center [461, 442] width 90 height 21
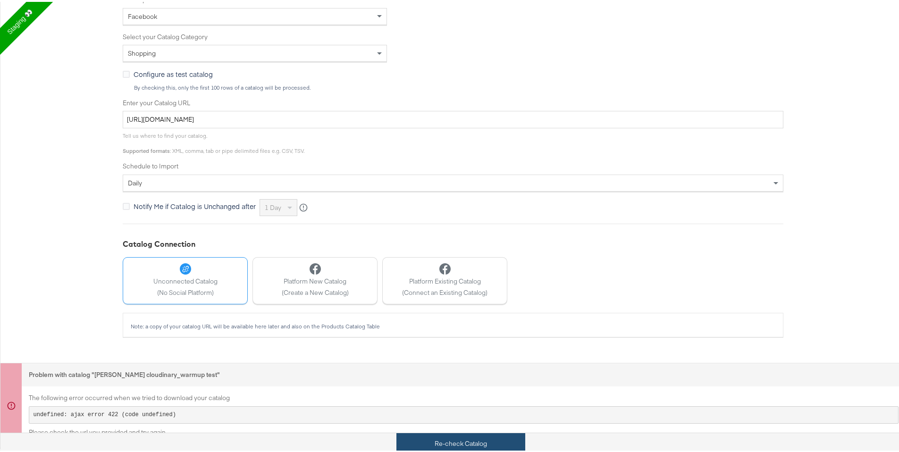
scroll to position [234, 0]
